Goal: Transaction & Acquisition: Purchase product/service

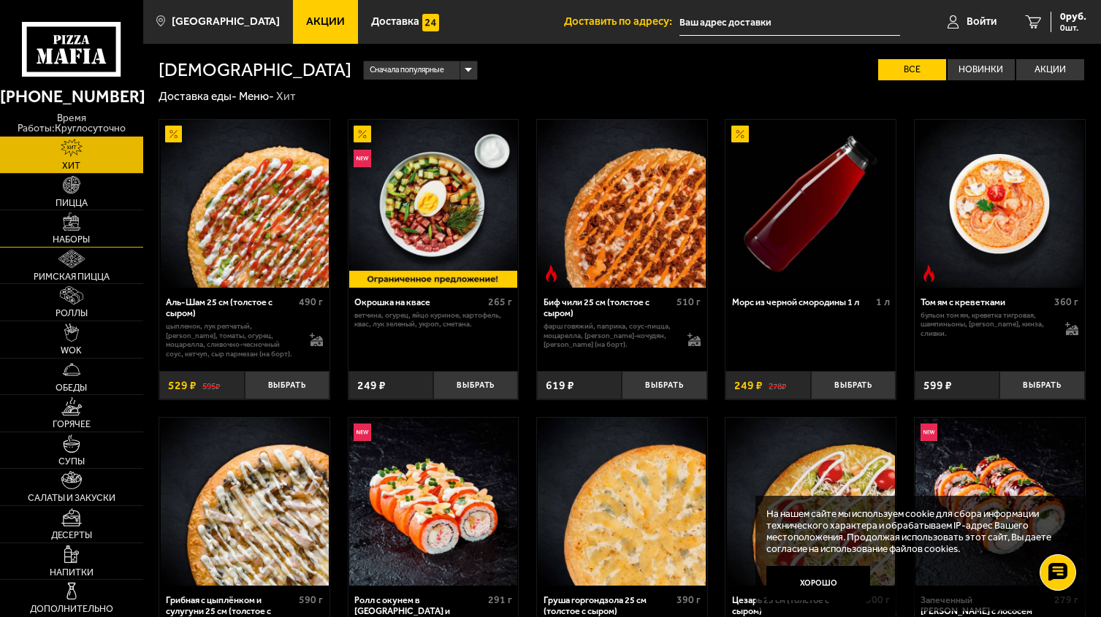
click at [77, 230] on img at bounding box center [72, 222] width 18 height 18
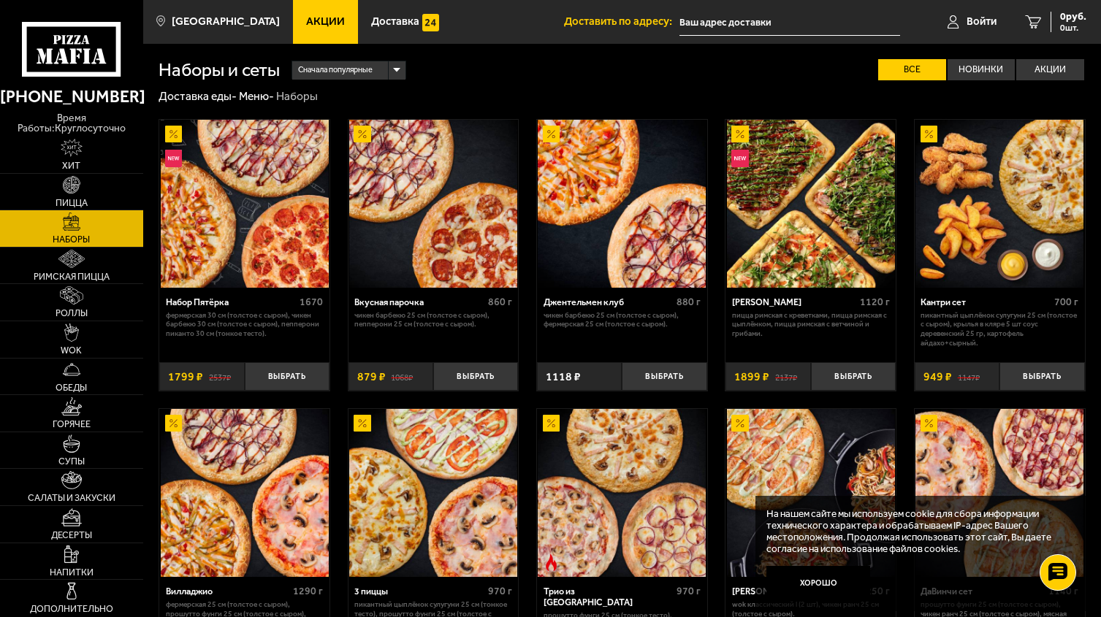
click at [270, 283] on img at bounding box center [245, 204] width 168 height 168
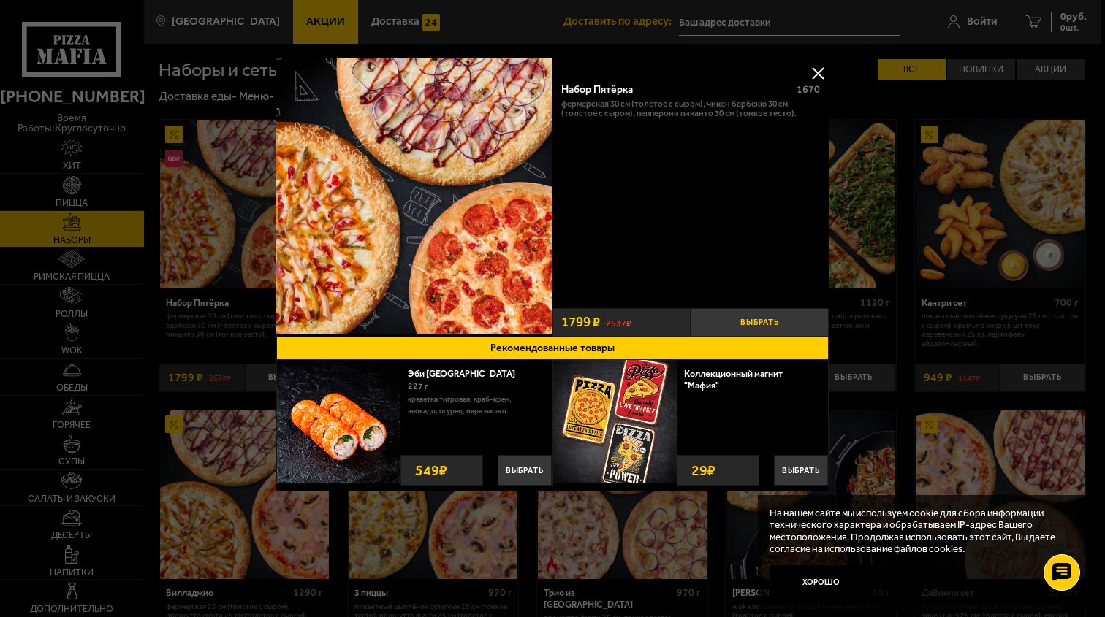
click at [763, 326] on button "Выбрать" at bounding box center [759, 322] width 138 height 28
click at [820, 80] on button at bounding box center [818, 73] width 22 height 22
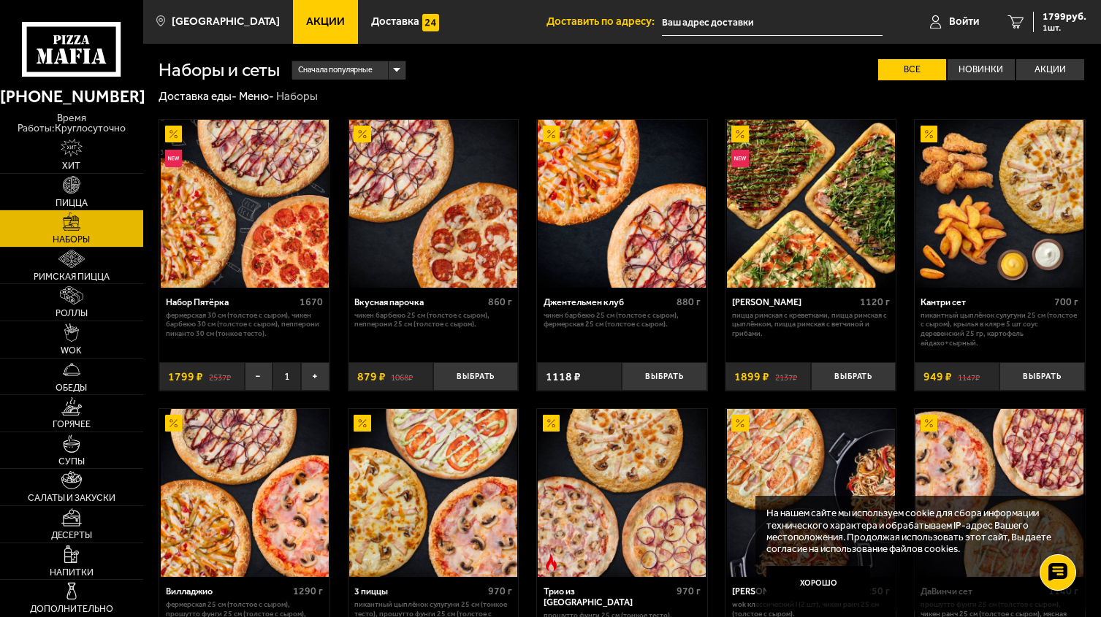
click at [826, 30] on input "text" at bounding box center [772, 22] width 220 height 27
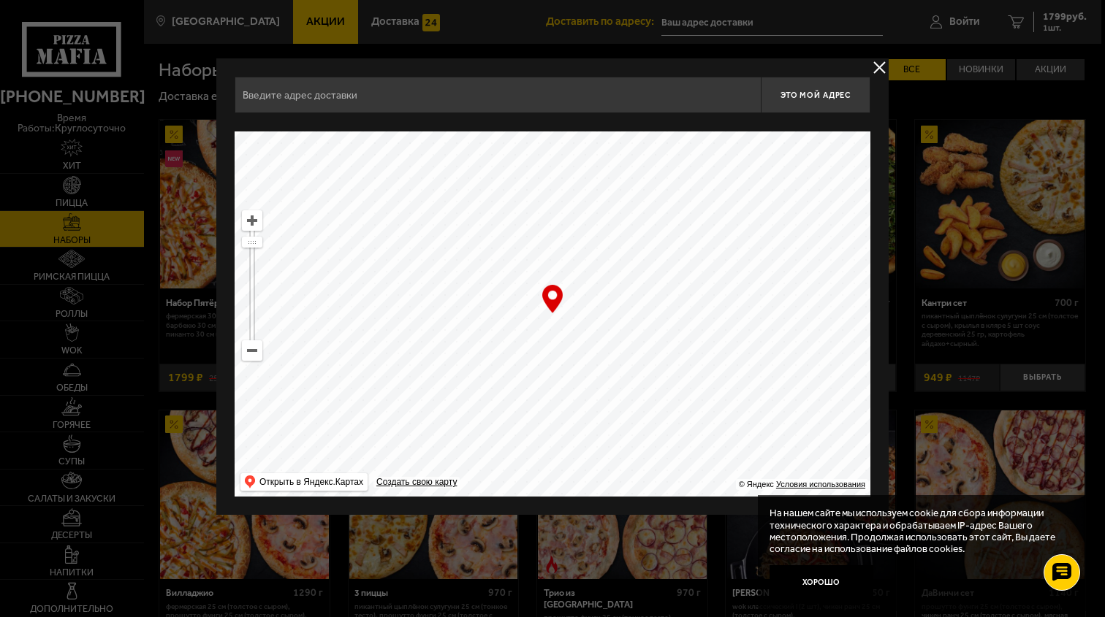
click at [869, 74] on div "Это мой адрес Найдите адрес перетащив карту … © Яндекс Условия использования От…" at bounding box center [552, 286] width 672 height 457
click at [892, 65] on div at bounding box center [552, 308] width 1105 height 617
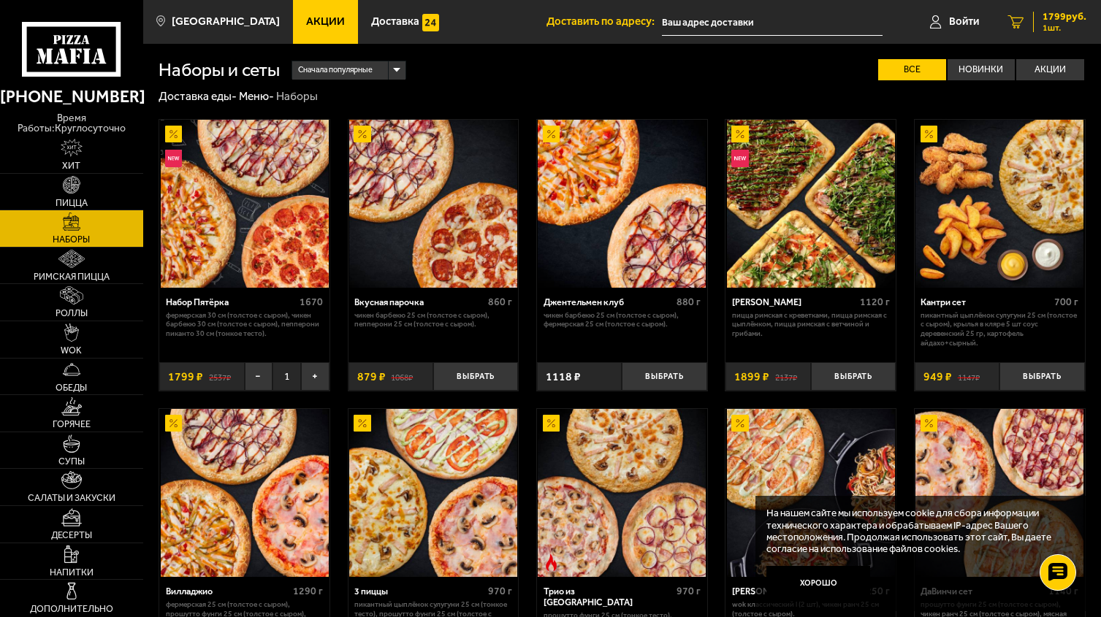
click at [1051, 26] on span "1 шт." at bounding box center [1064, 27] width 44 height 9
click at [1058, 21] on span "1799 руб." at bounding box center [1064, 17] width 44 height 10
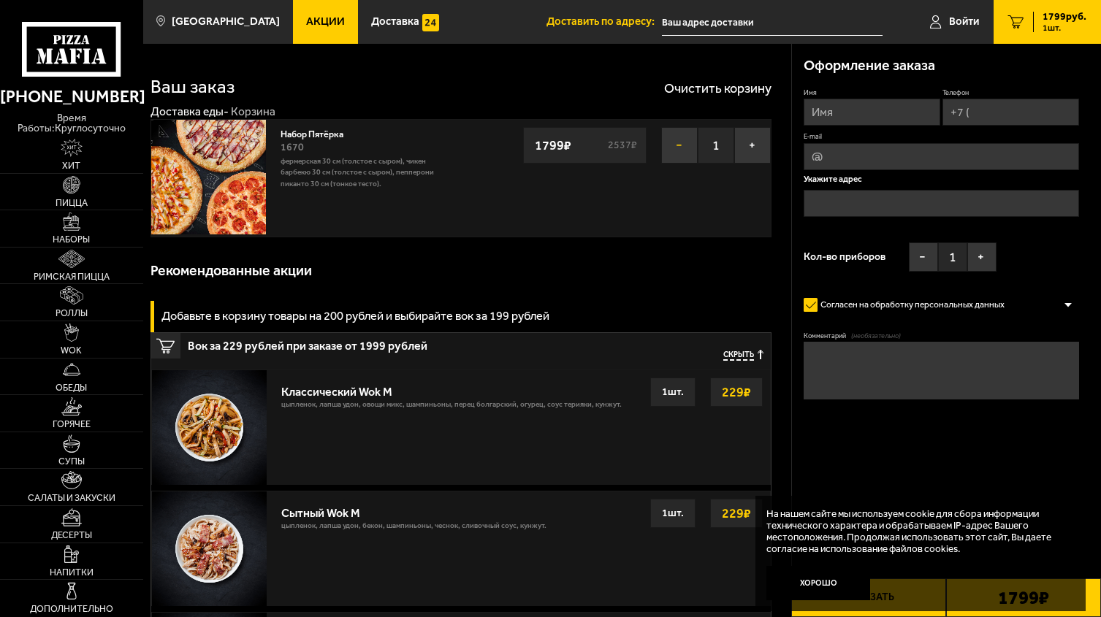
click at [663, 149] on button "−" at bounding box center [679, 145] width 37 height 37
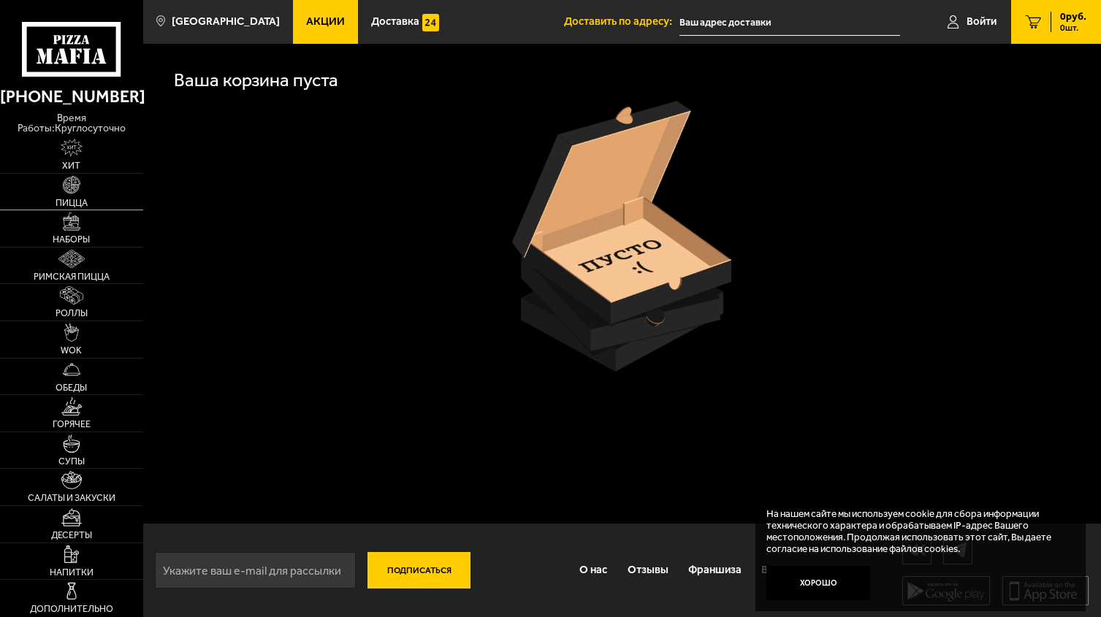
click at [83, 199] on span "Пицца" at bounding box center [72, 203] width 32 height 9
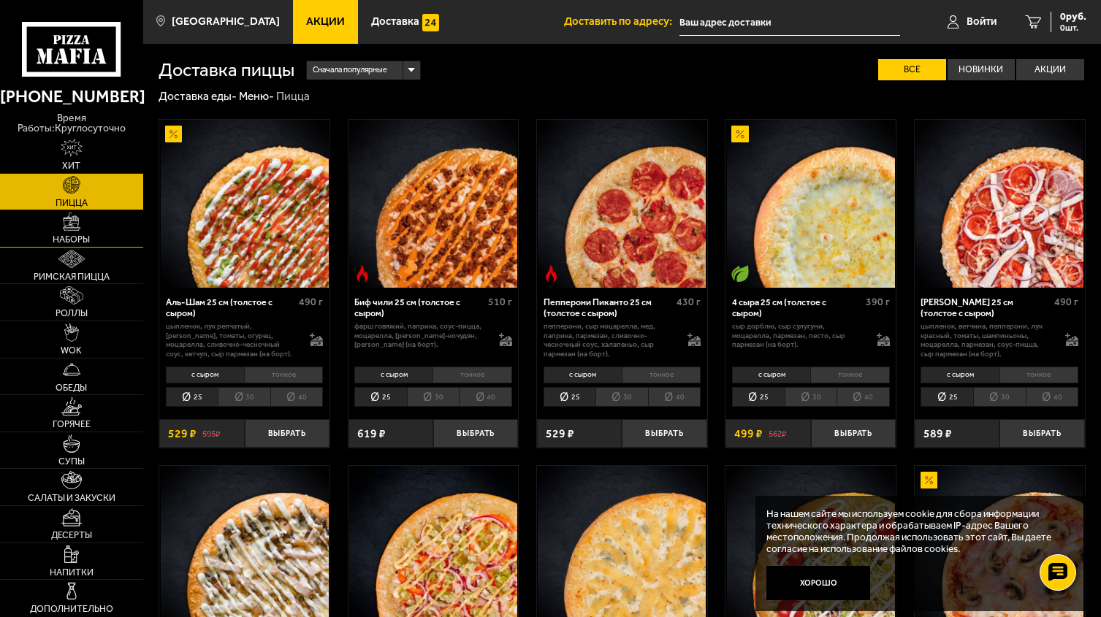
click at [108, 226] on link "Наборы" at bounding box center [71, 228] width 143 height 37
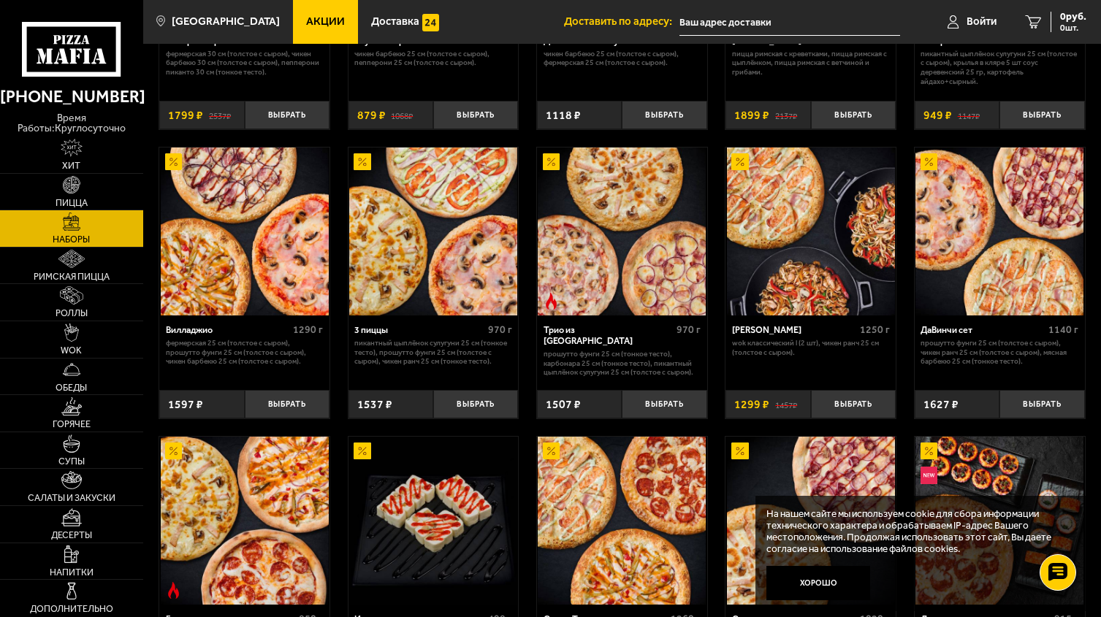
scroll to position [270, 0]
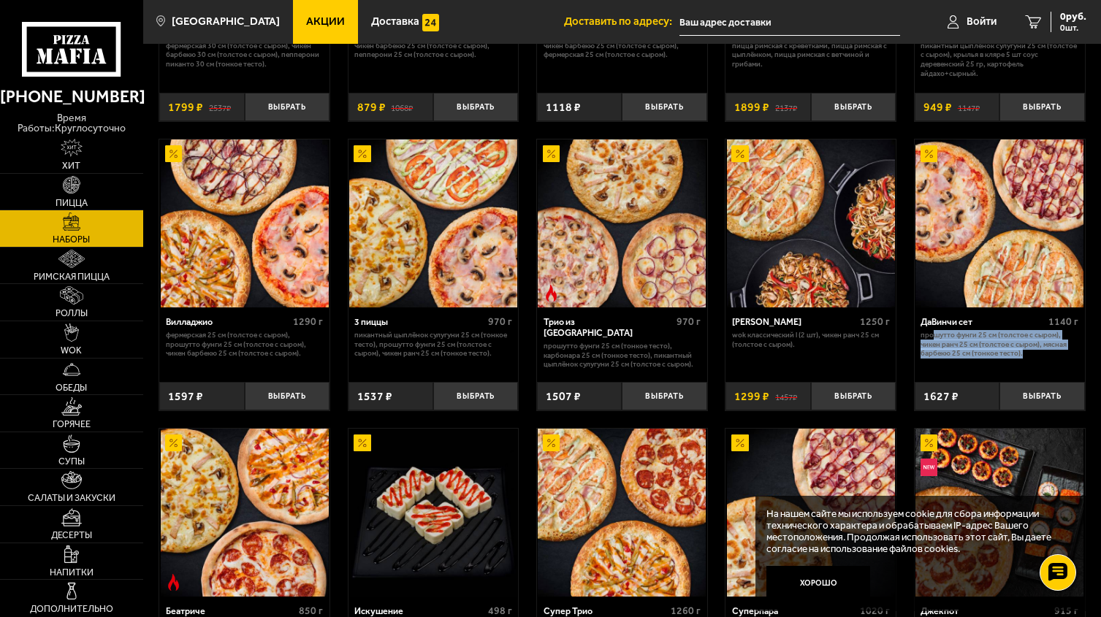
drag, startPoint x: 934, startPoint y: 340, endPoint x: 1035, endPoint y: 364, distance: 104.2
click at [1035, 364] on div "ДаВинчи сет 1140 г Прошутто Фунги 25 см (толстое с сыром), Чикен Ранч 25 см (то…" at bounding box center [1000, 341] width 170 height 66
click at [987, 347] on p "Прошутто Фунги 25 см (толстое с сыром), Чикен Ранч 25 см (толстое с сыром), Мяс…" at bounding box center [999, 345] width 158 height 28
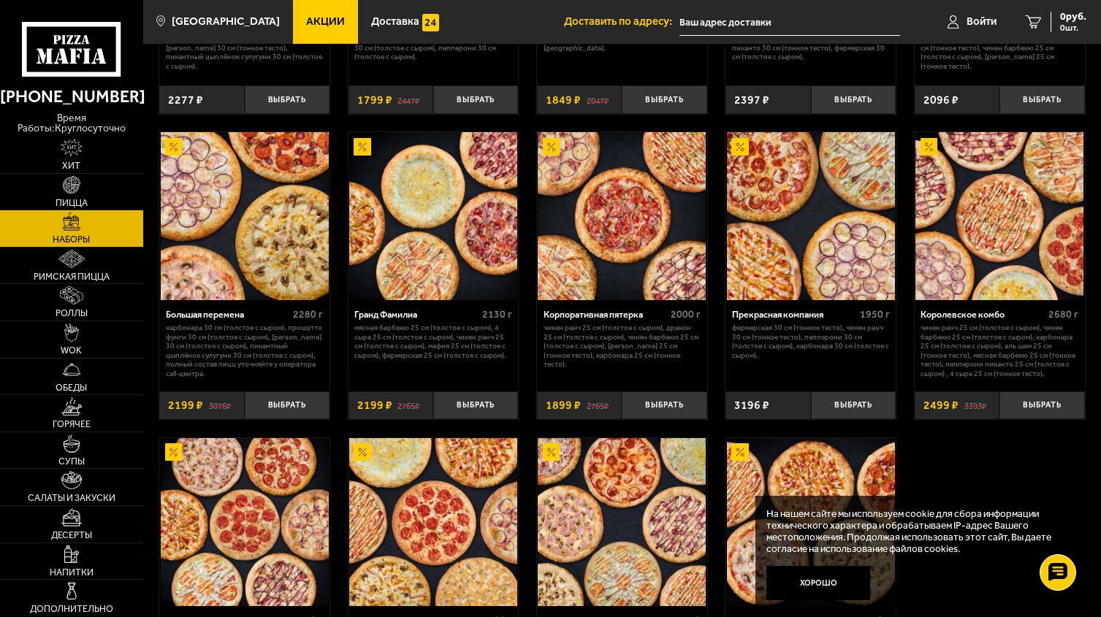
scroll to position [1441, 0]
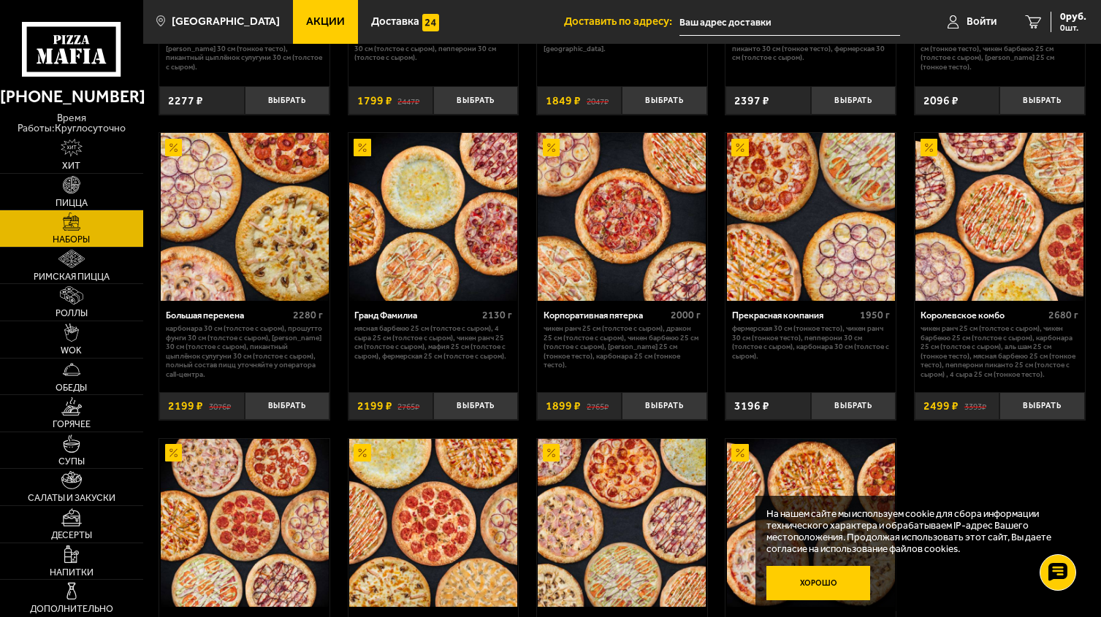
click at [839, 588] on button "Хорошо" at bounding box center [817, 583] width 103 height 34
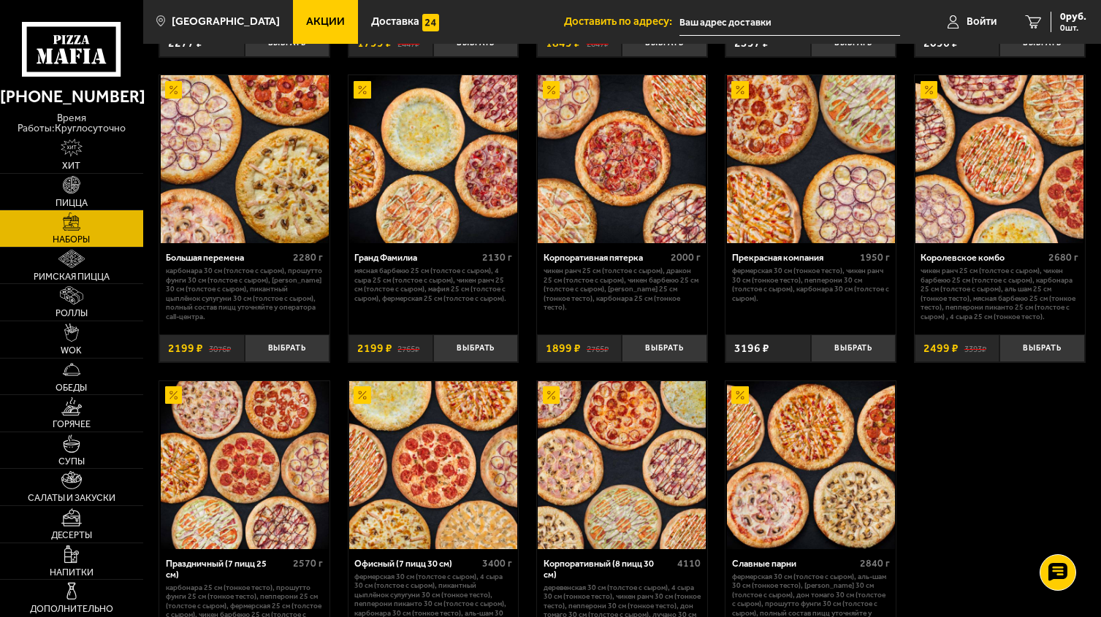
scroll to position [1473, 0]
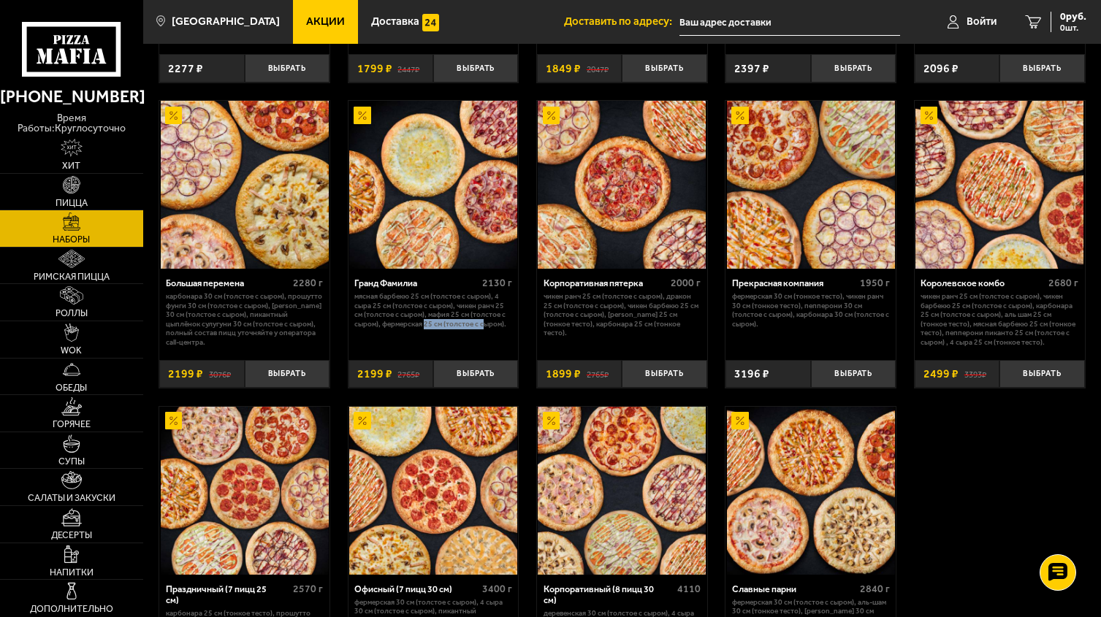
drag, startPoint x: 425, startPoint y: 327, endPoint x: 484, endPoint y: 335, distance: 59.8
click at [484, 335] on div "Гранд Фамилиа 2130 г Мясная Барбекю 25 см (толстое с сыром), 4 сыра 25 см (толс…" at bounding box center [433, 310] width 170 height 83
click at [429, 321] on p "Мясная Барбекю 25 см (толстое с сыром), 4 сыра 25 см (толстое с сыром), Чикен Р…" at bounding box center [433, 310] width 158 height 37
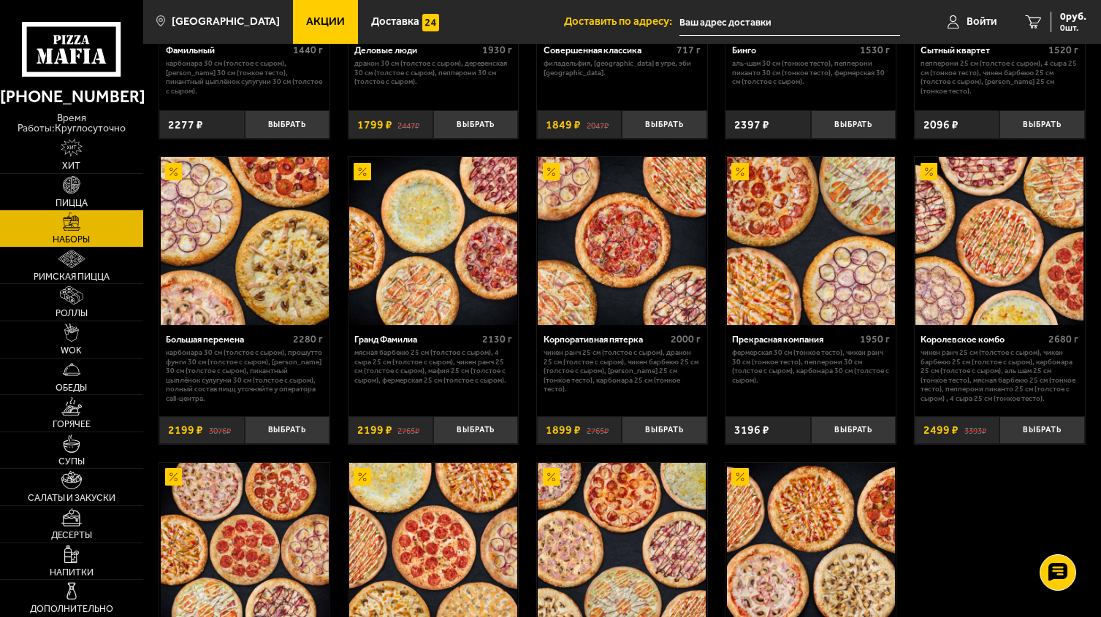
scroll to position [1417, 0]
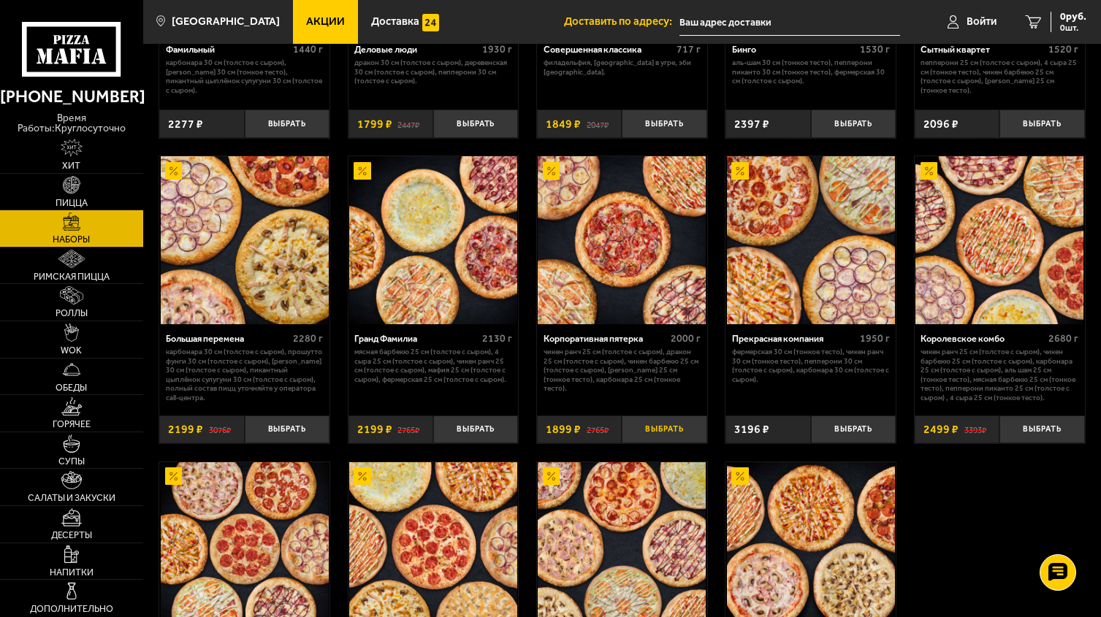
click at [647, 433] on button "Выбрать" at bounding box center [664, 430] width 85 height 28
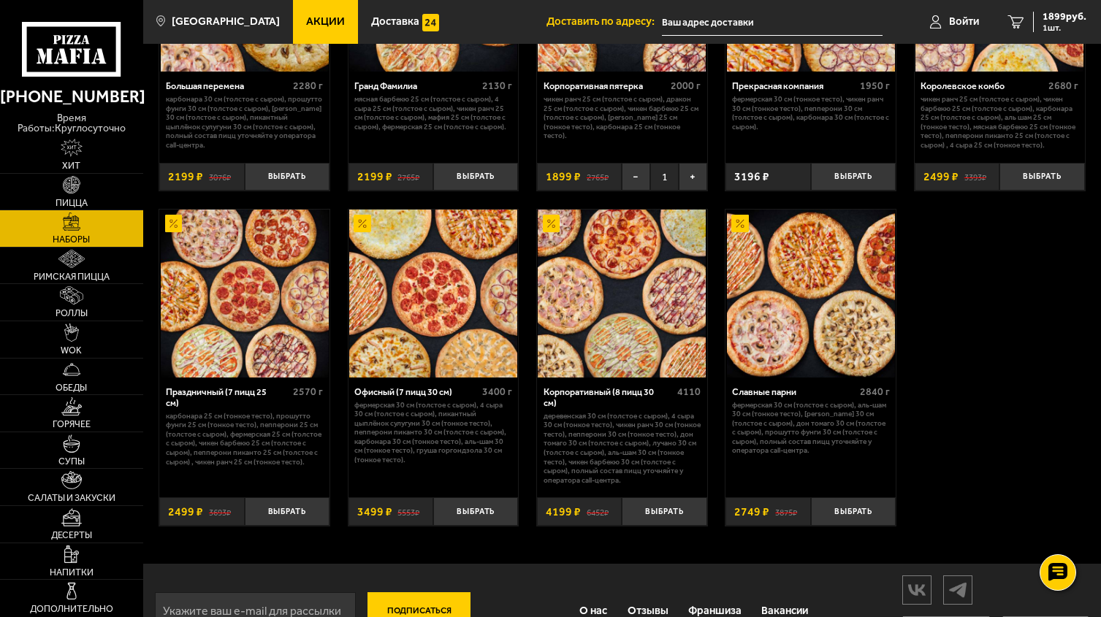
scroll to position [1683, 0]
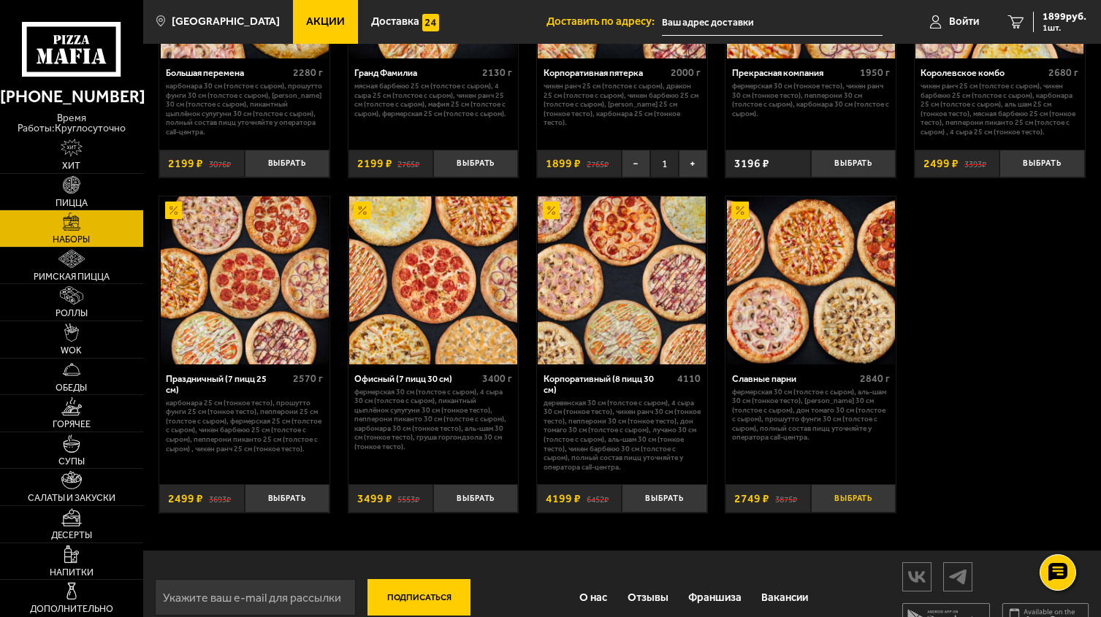
click at [866, 508] on button "Выбрать" at bounding box center [853, 498] width 85 height 28
click at [1057, 39] on link "2 4648 руб. 2 шт." at bounding box center [1047, 22] width 107 height 44
